Goal: Information Seeking & Learning: Learn about a topic

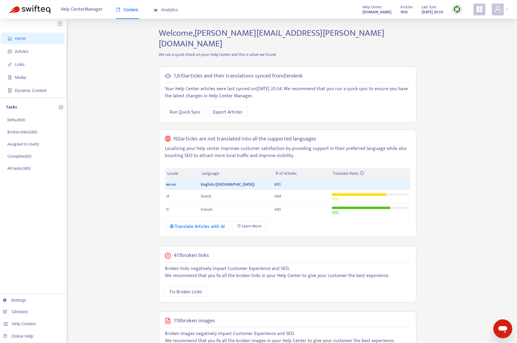
click at [504, 9] on div at bounding box center [500, 10] width 16 height 12
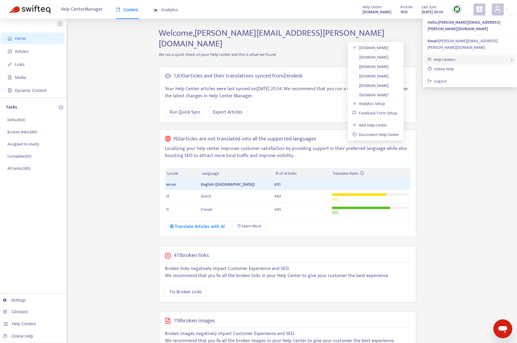
click at [492, 55] on div "Help Centers" at bounding box center [470, 59] width 92 height 9
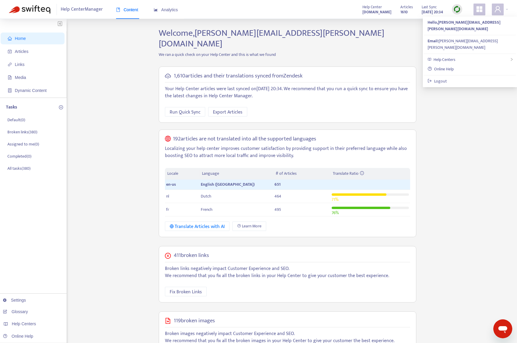
click at [169, 67] on div "1,610 articles and their translations synced from Zendesk Your Help Center arti…" at bounding box center [288, 95] width 258 height 57
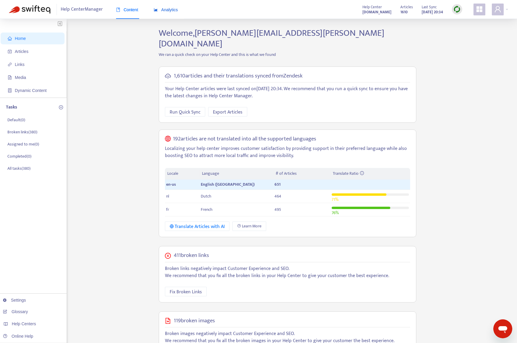
click at [155, 9] on icon "area-chart" at bounding box center [156, 9] width 4 height 3
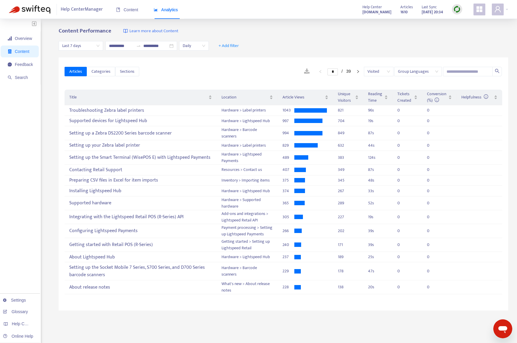
click at [187, 47] on span "Daily" at bounding box center [194, 45] width 22 height 9
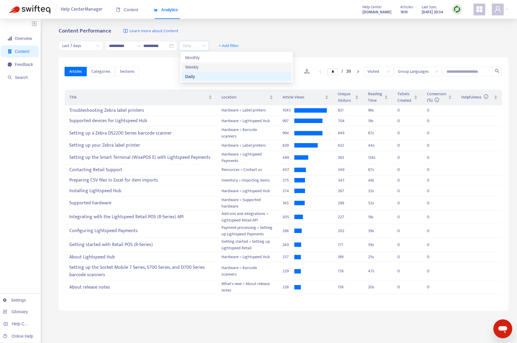
click at [92, 48] on span "Last 7 days" at bounding box center [80, 45] width 37 height 9
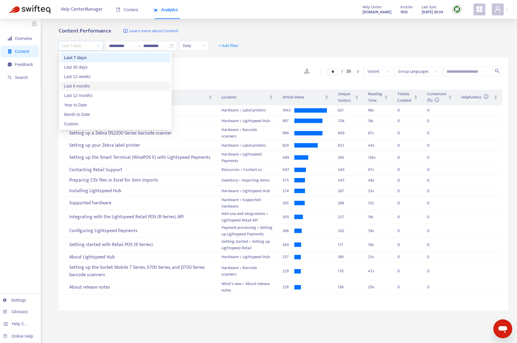
click at [94, 84] on div "Last 6 months" at bounding box center [115, 86] width 103 height 7
type input "**********"
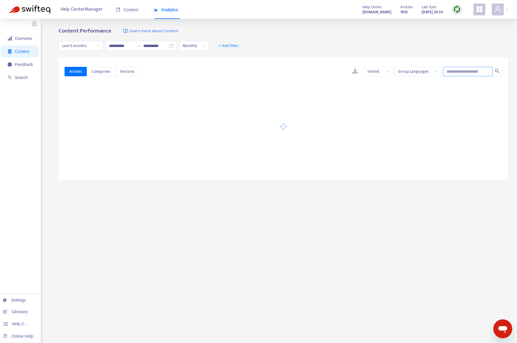
click at [447, 70] on input "text" at bounding box center [468, 71] width 50 height 9
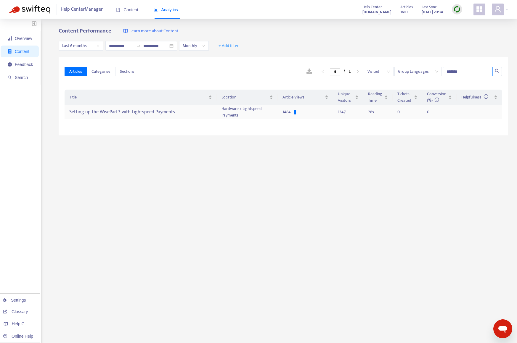
type input "*******"
click at [162, 107] on div "Setting up the WisePad 3 with Lightspeed Payments" at bounding box center [140, 112] width 143 height 10
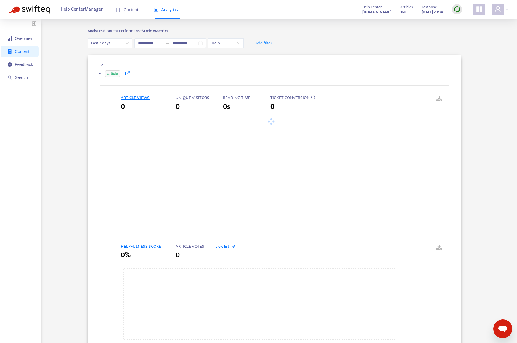
type input "**********"
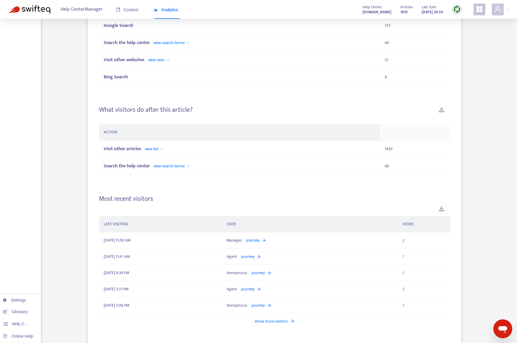
scroll to position [430, 0]
click at [155, 150] on span "view list →" at bounding box center [154, 149] width 19 height 7
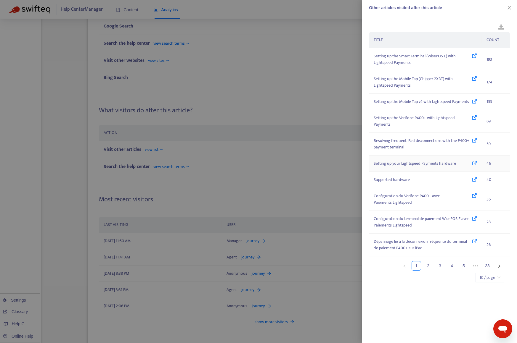
click at [475, 165] on icon at bounding box center [474, 163] width 5 height 7
click at [427, 265] on link "2" at bounding box center [428, 266] width 9 height 9
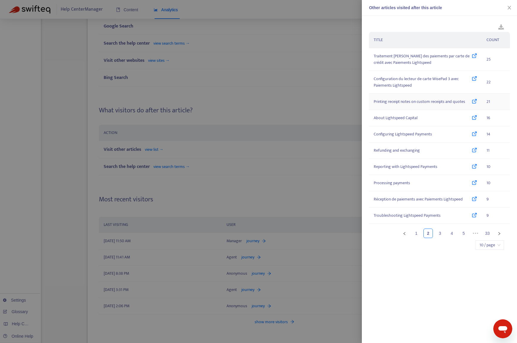
click at [475, 102] on icon at bounding box center [474, 102] width 5 height 7
click at [473, 133] on icon at bounding box center [474, 134] width 5 height 7
